Goal: Task Accomplishment & Management: Use online tool/utility

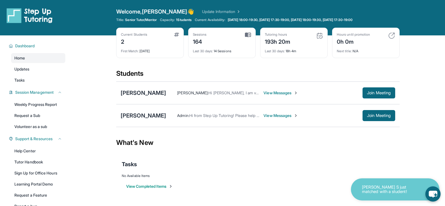
click at [277, 94] on span "View Messages" at bounding box center [280, 93] width 35 height 6
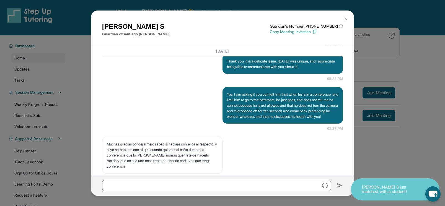
scroll to position [18268, 0]
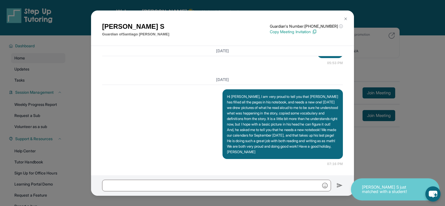
click at [346, 17] on img at bounding box center [345, 19] width 4 height 4
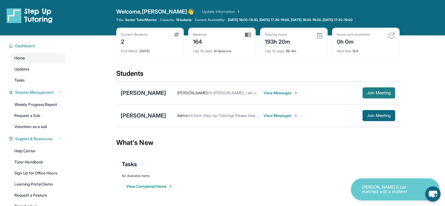
click at [382, 94] on span "Join Meeting" at bounding box center [379, 92] width 24 height 3
click at [369, 95] on span "Join Meeting" at bounding box center [379, 92] width 24 height 3
